Goal: Submit feedback/report problem

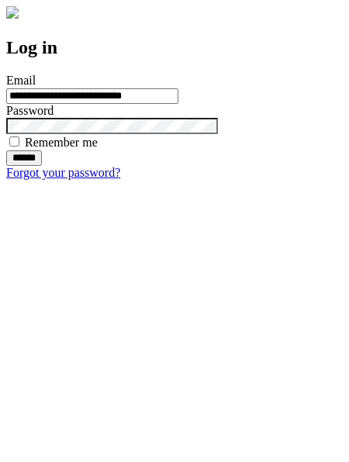
click at [42, 166] on input "******" at bounding box center [24, 158] width 36 height 16
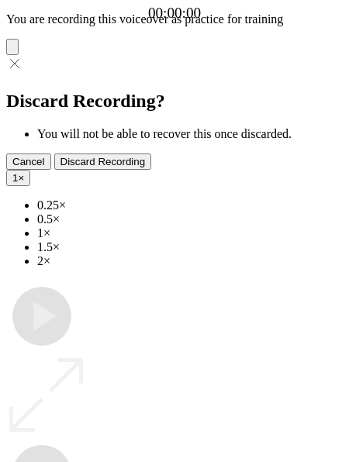
type input "**********"
